Goal: Task Accomplishment & Management: Use online tool/utility

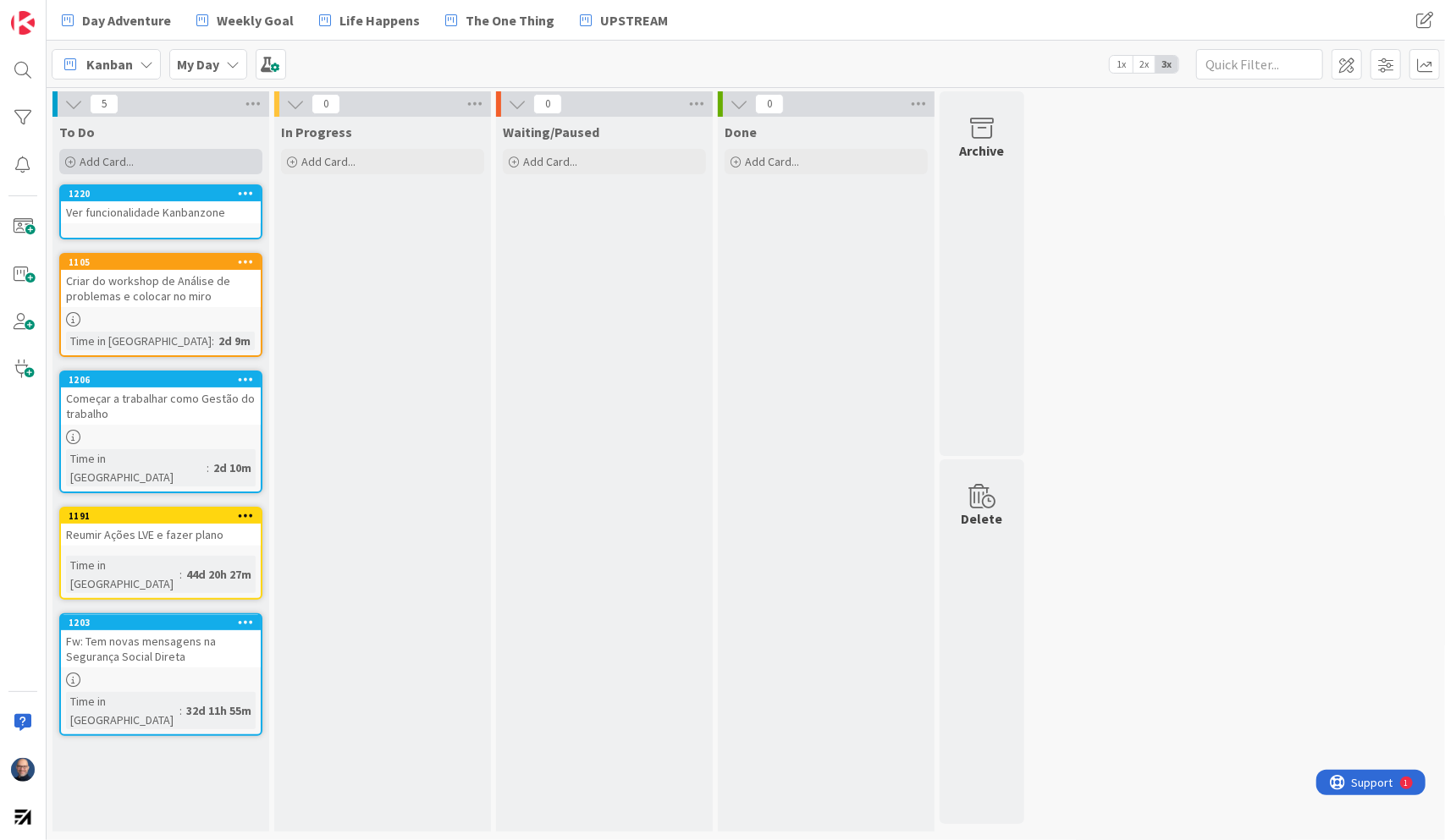
click at [218, 156] on div "Add Card..." at bounding box center [161, 162] width 204 height 25
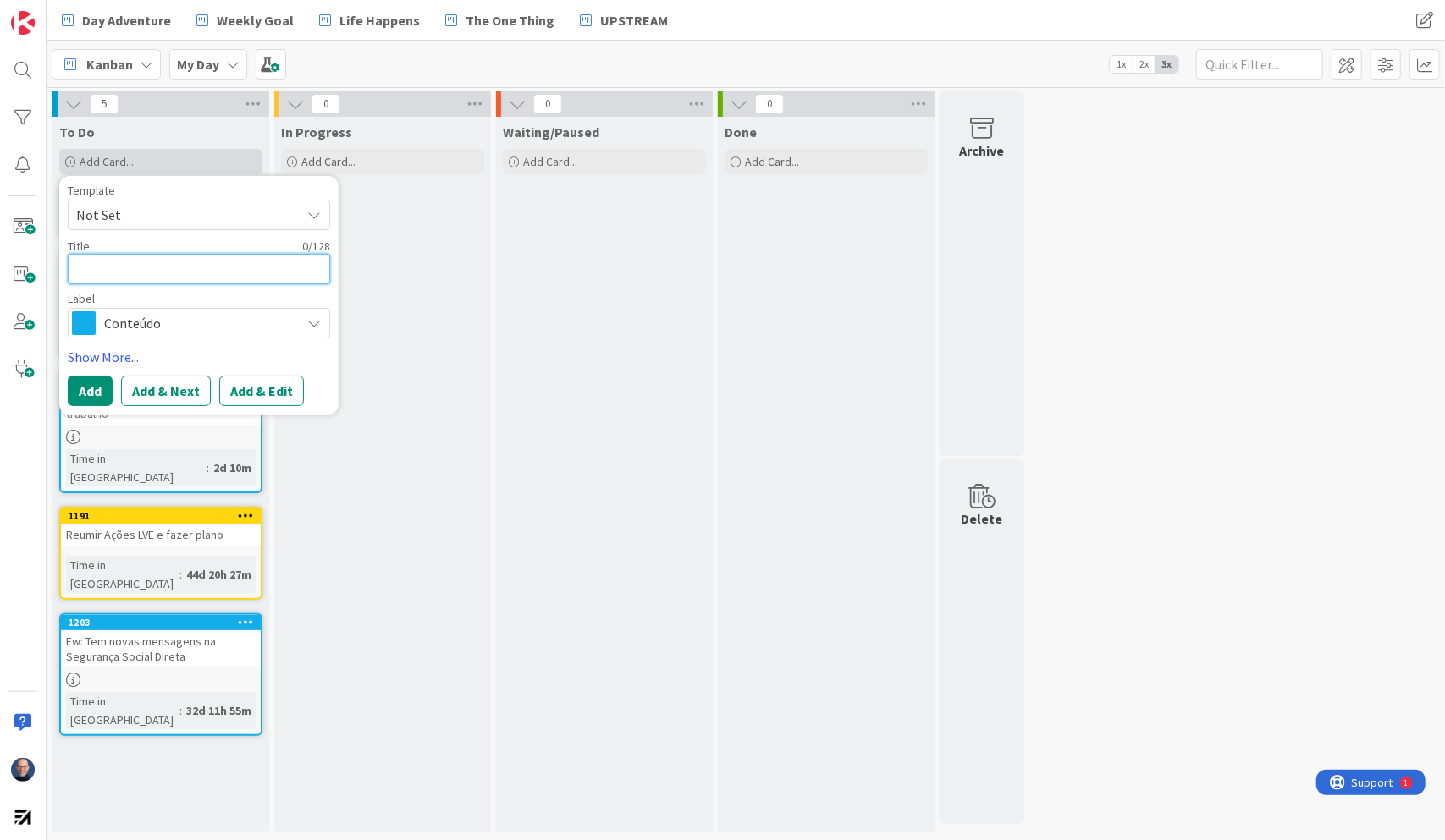
type textarea "t"
type textarea "x"
type textarea "tr"
type textarea "x"
type textarea "tra"
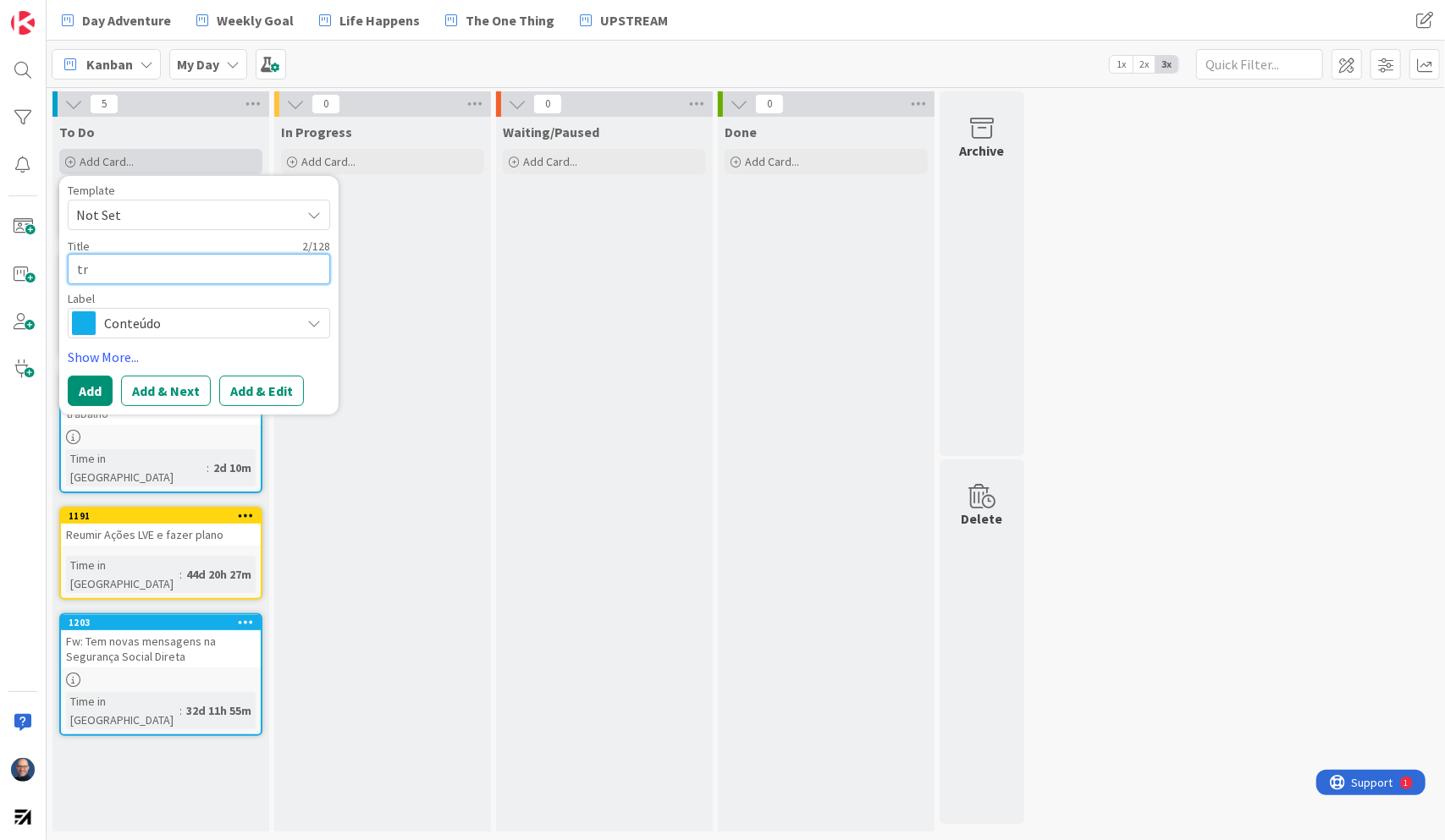
type textarea "x"
type textarea "trai"
type textarea "x"
type textarea "train"
type textarea "x"
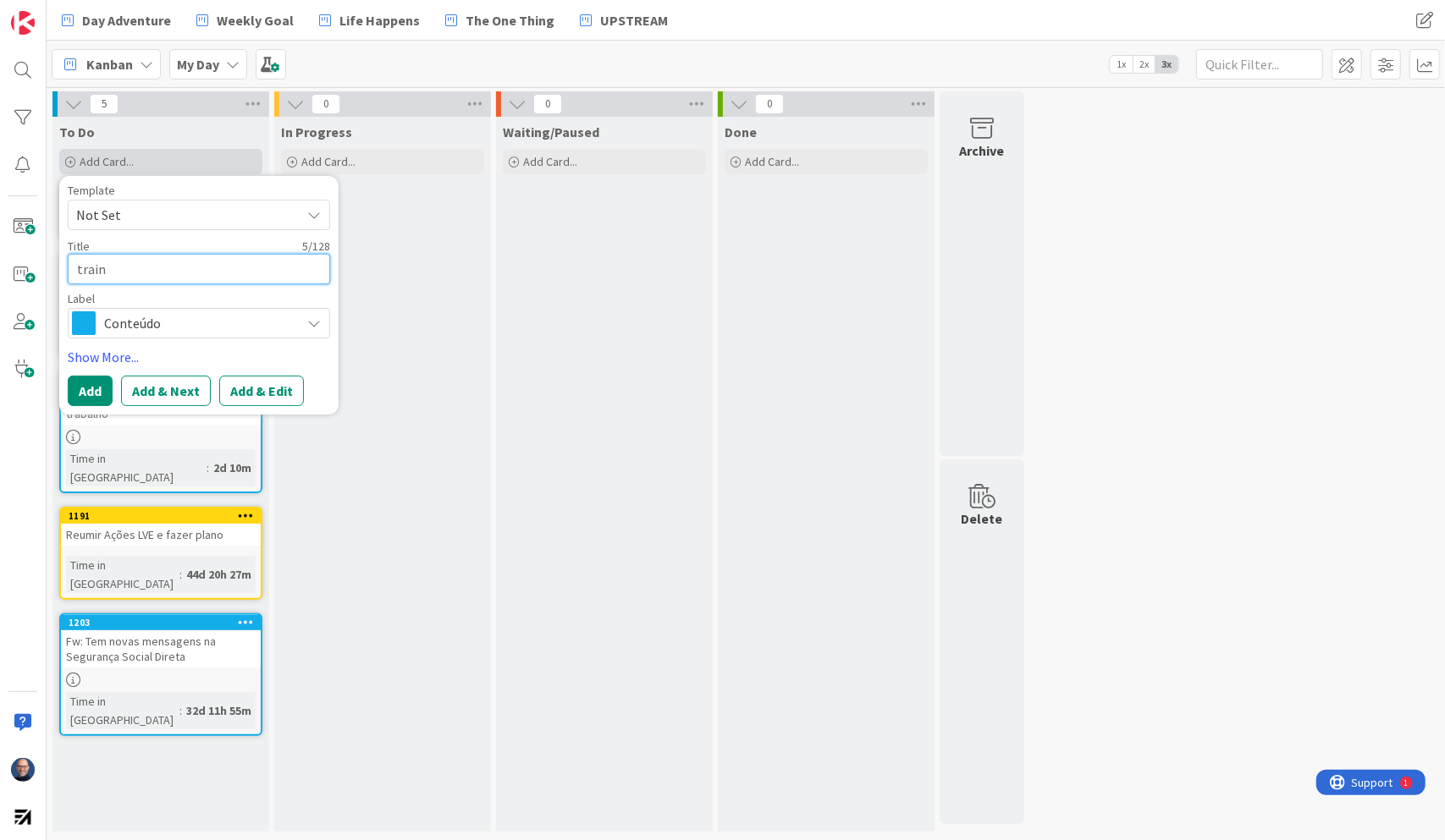
type textarea "traini"
type textarea "x"
type textarea "trainin"
type textarea "x"
type textarea "training"
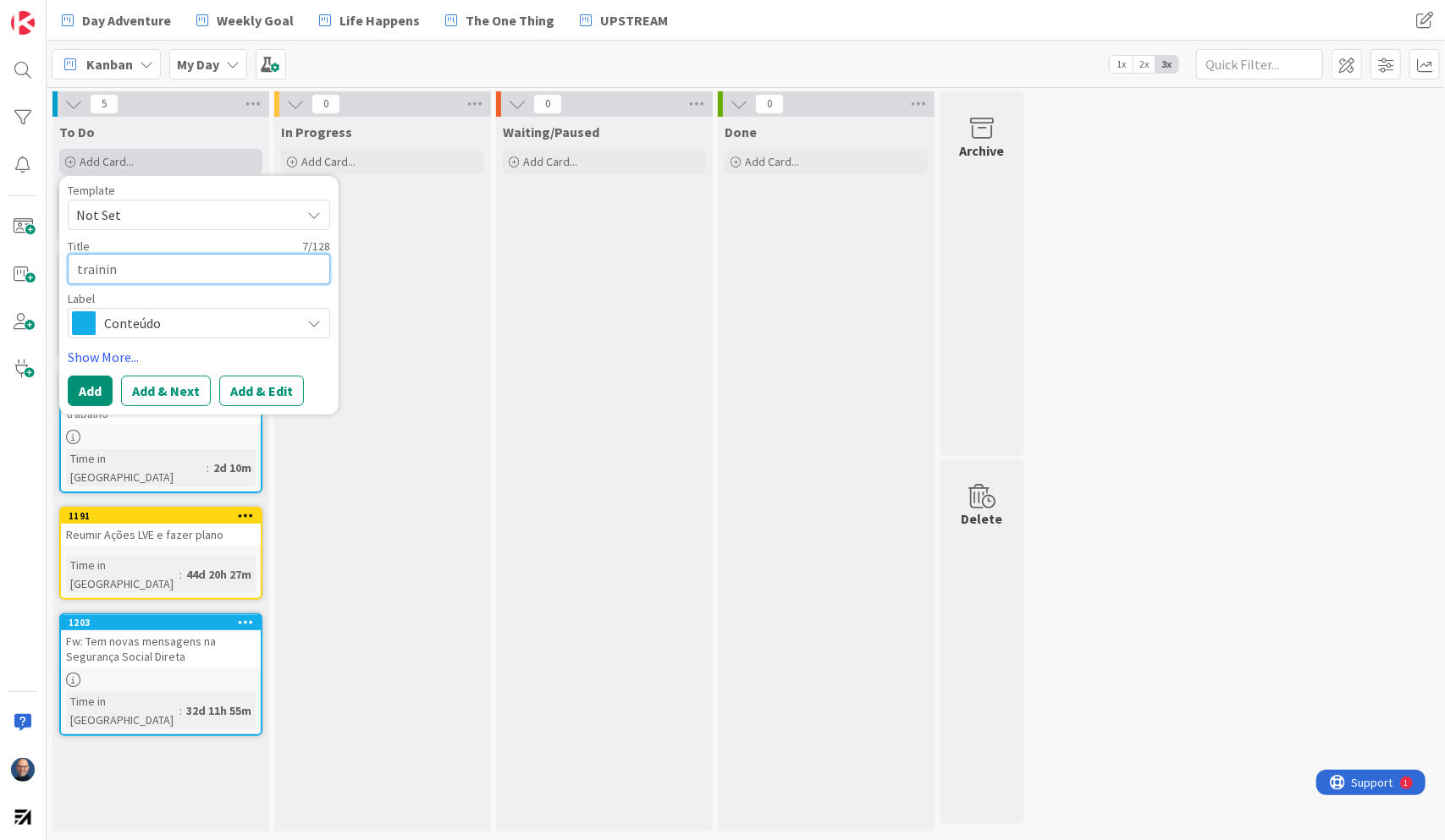
type textarea "x"
type textarea "training"
type textarea "x"
type textarea "training N"
type textarea "x"
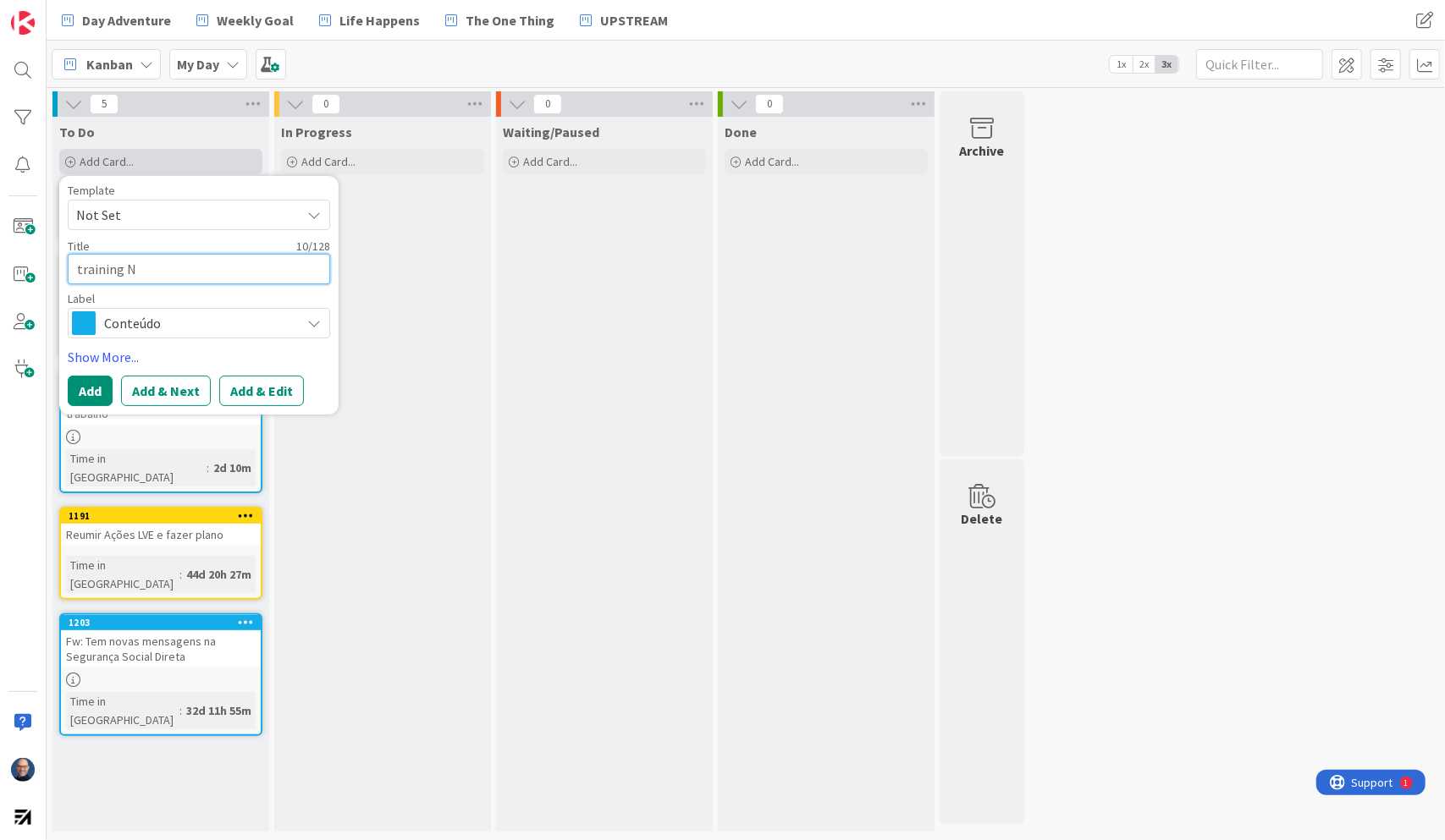
type textarea "training N8"
type textarea "x"
type textarea "training N8n"
type textarea "x"
